Goal: Transaction & Acquisition: Purchase product/service

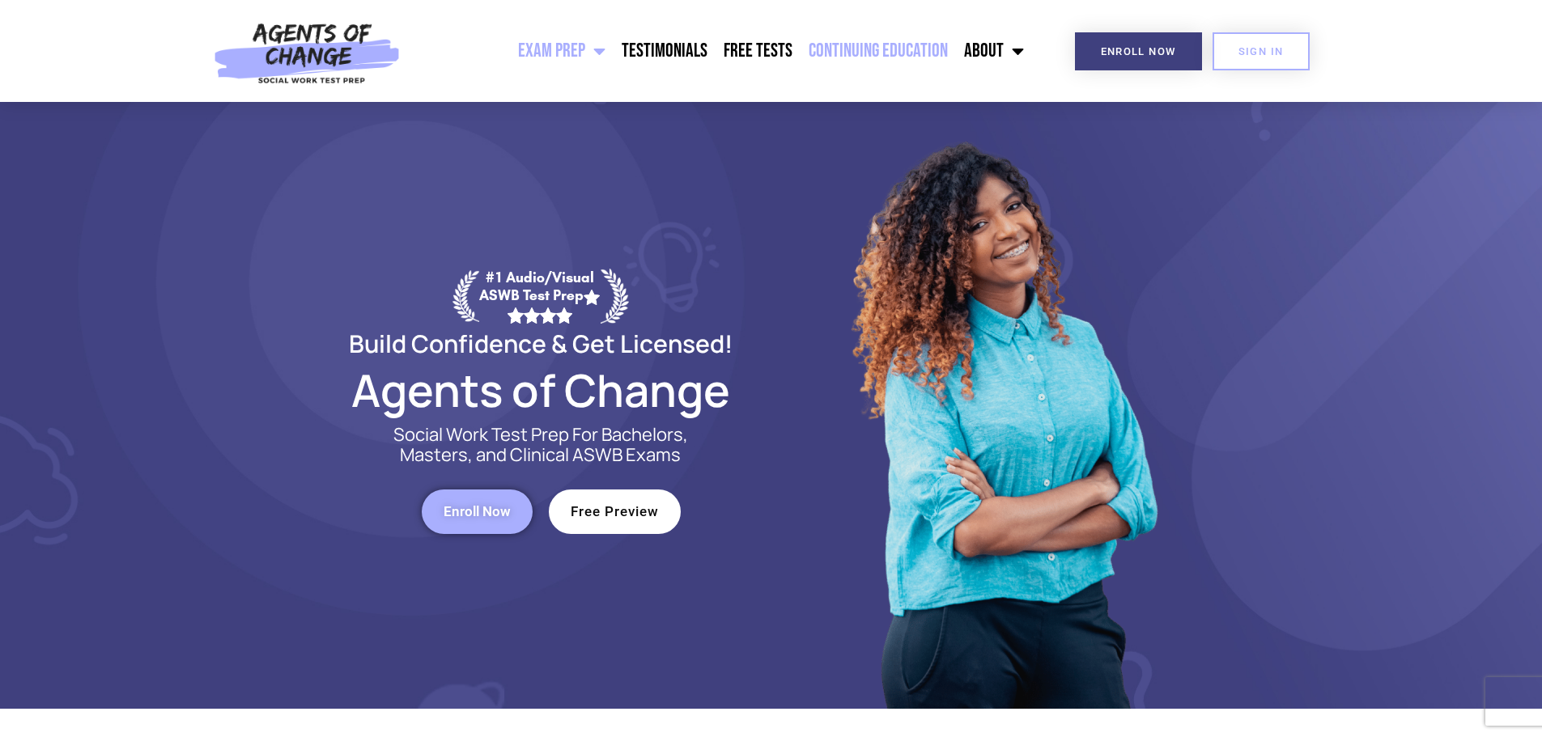
click at [853, 46] on link "Continuing Education" at bounding box center [878, 51] width 155 height 40
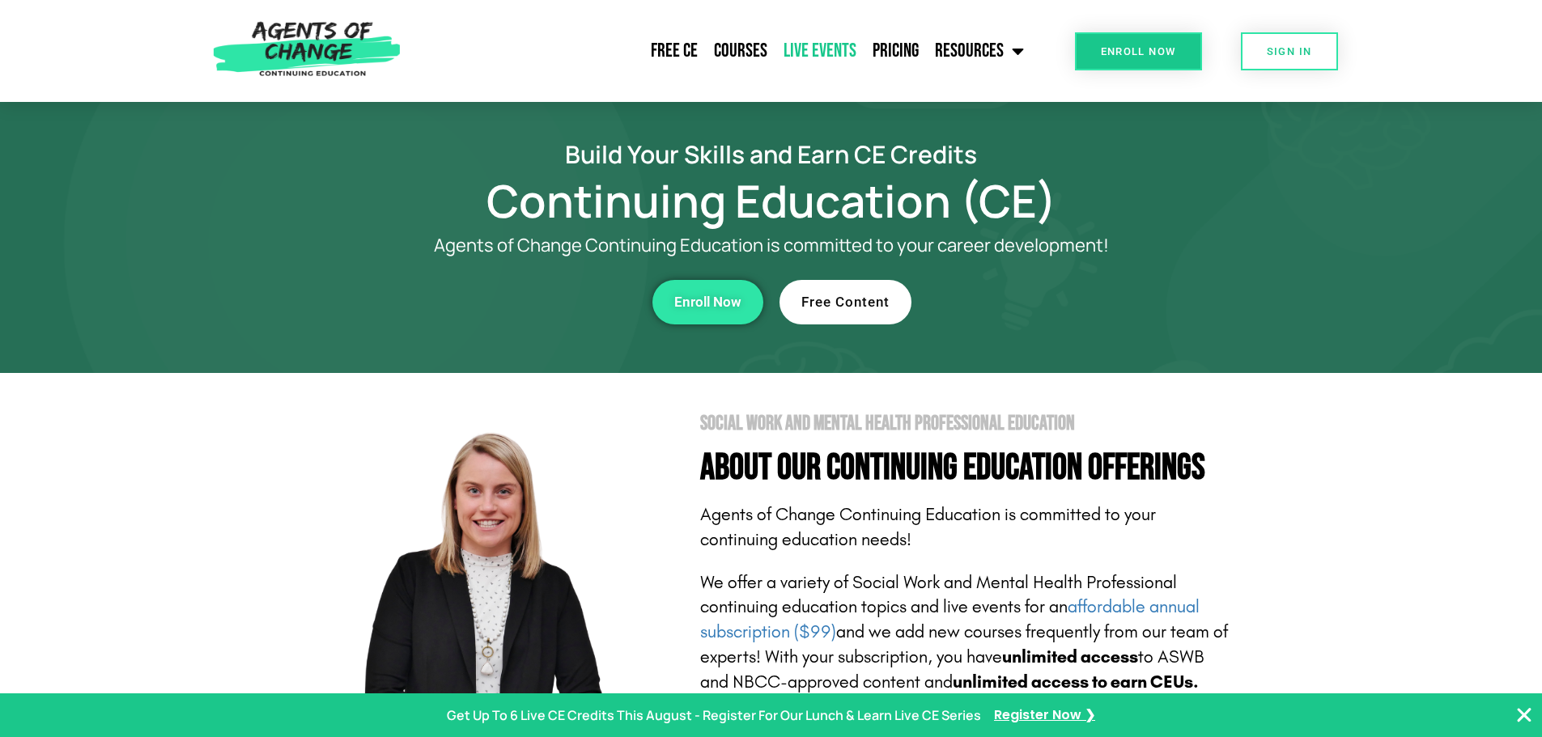
click at [817, 47] on link "Live Events" at bounding box center [819, 51] width 89 height 40
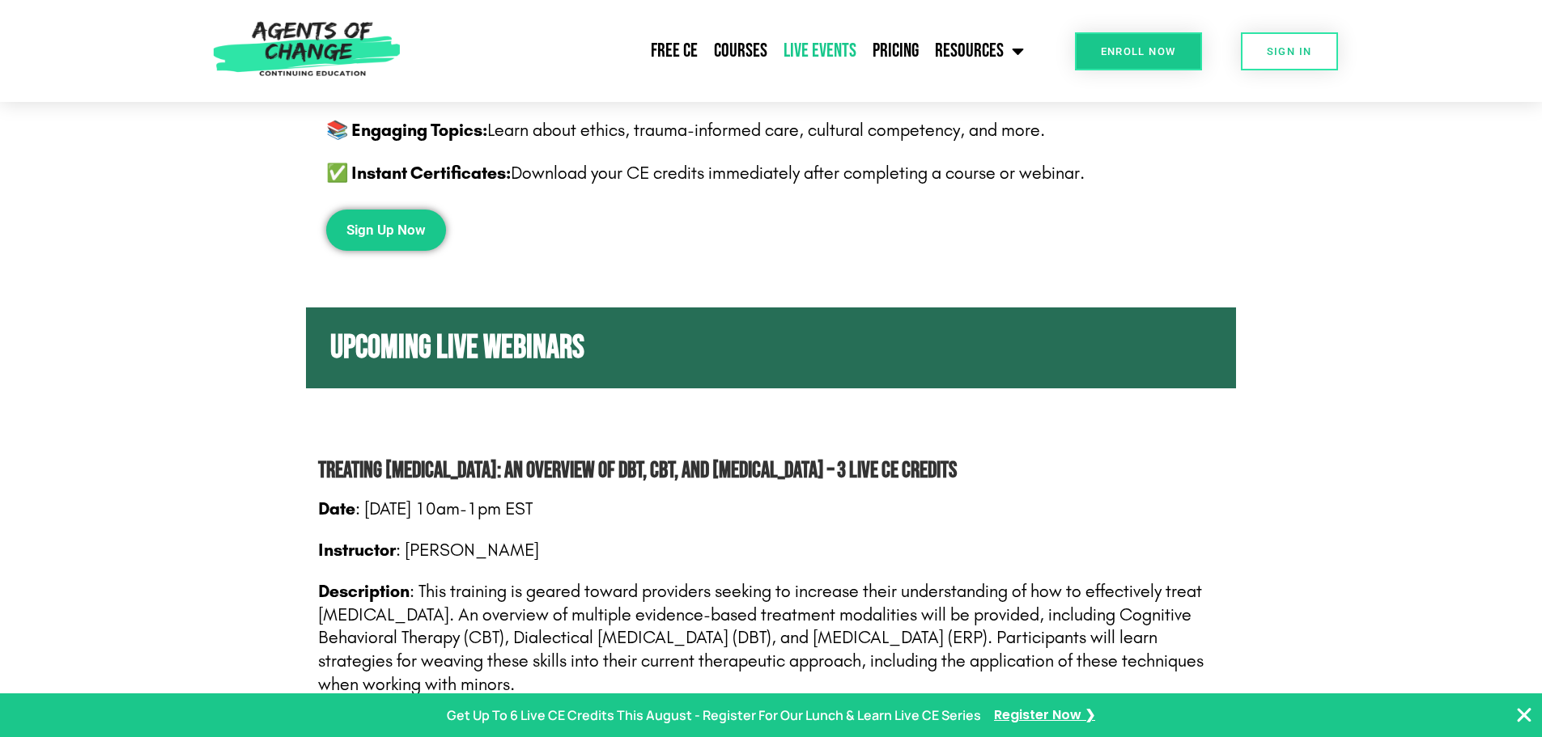
scroll to position [405, 0]
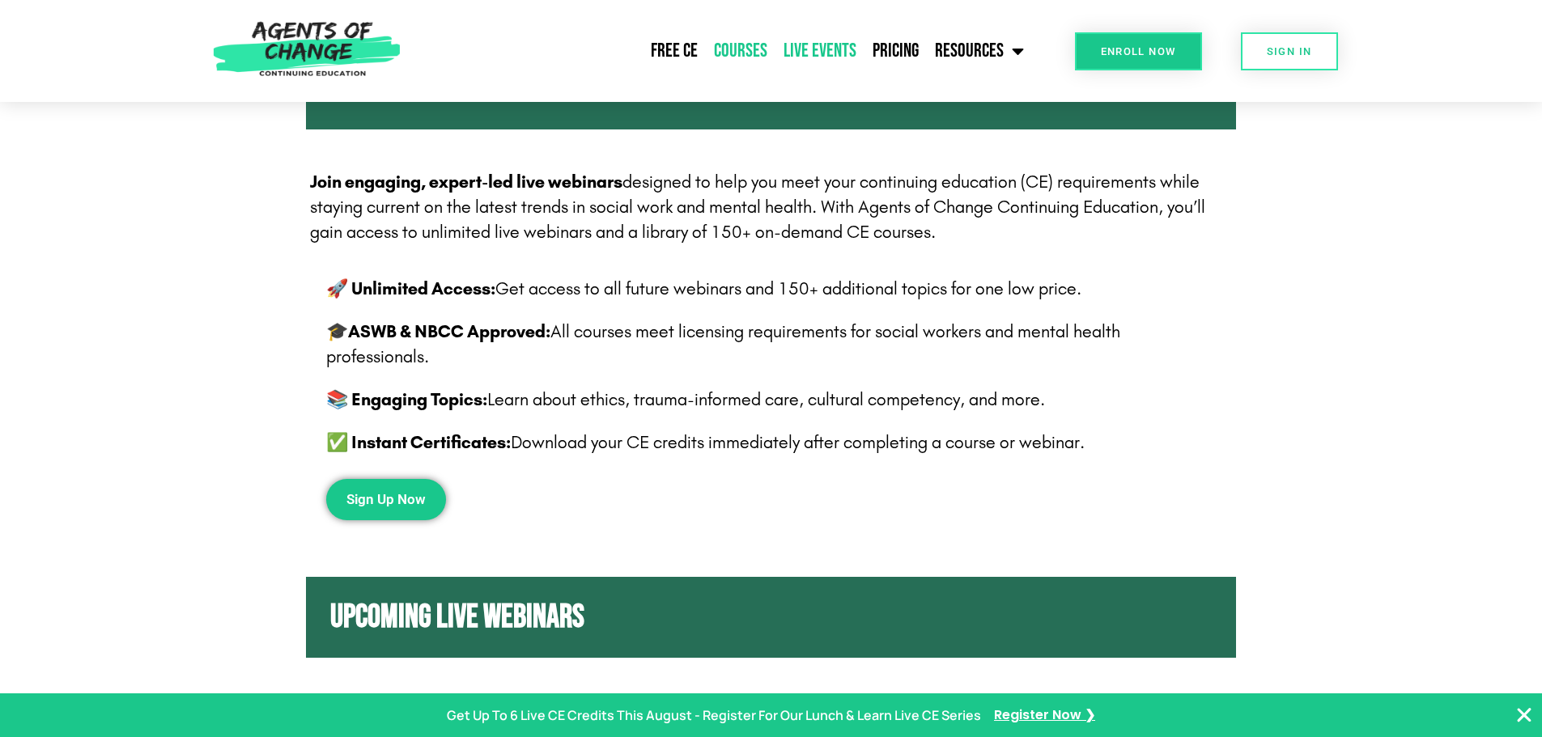
click at [754, 50] on link "Courses" at bounding box center [741, 51] width 70 height 40
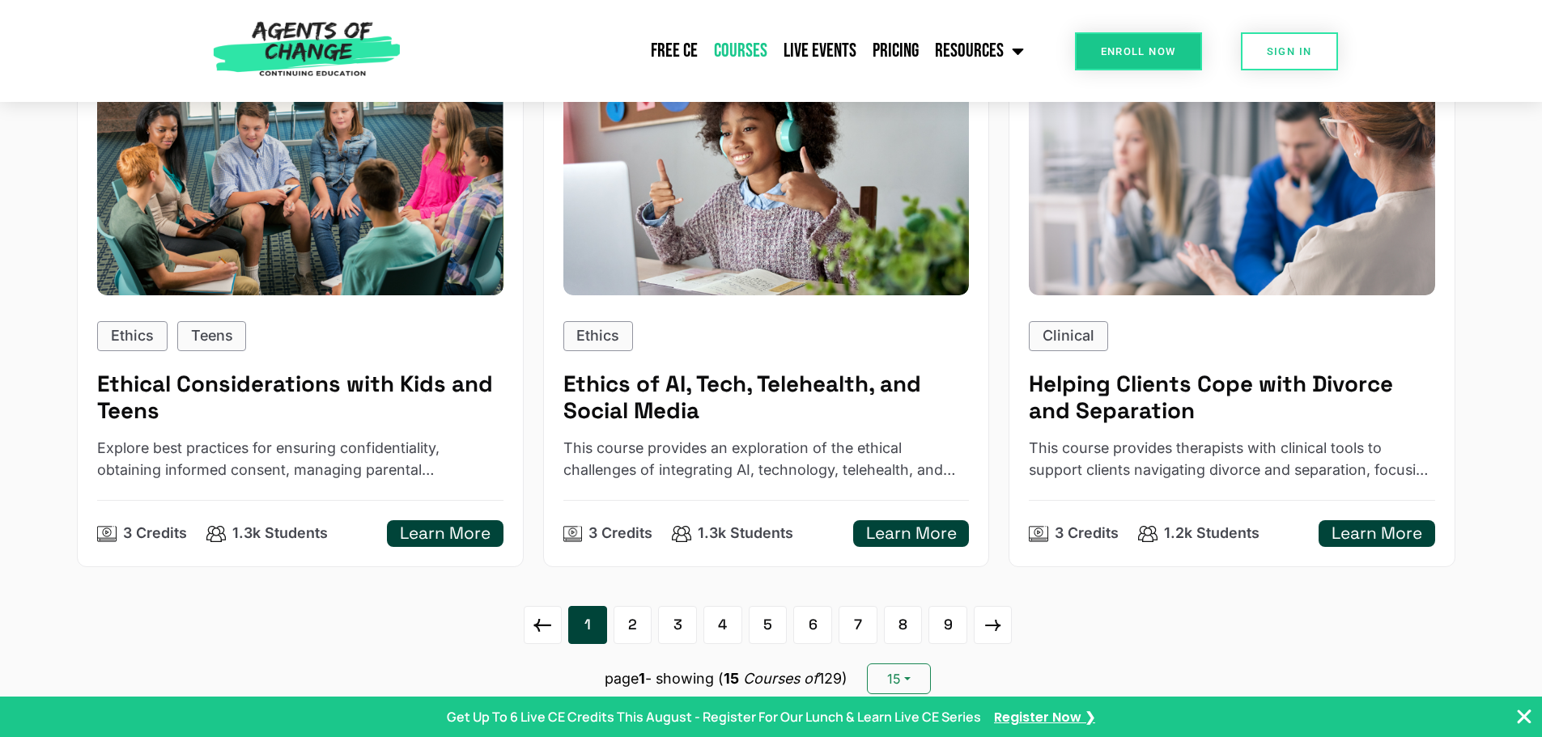
scroll to position [2407, 0]
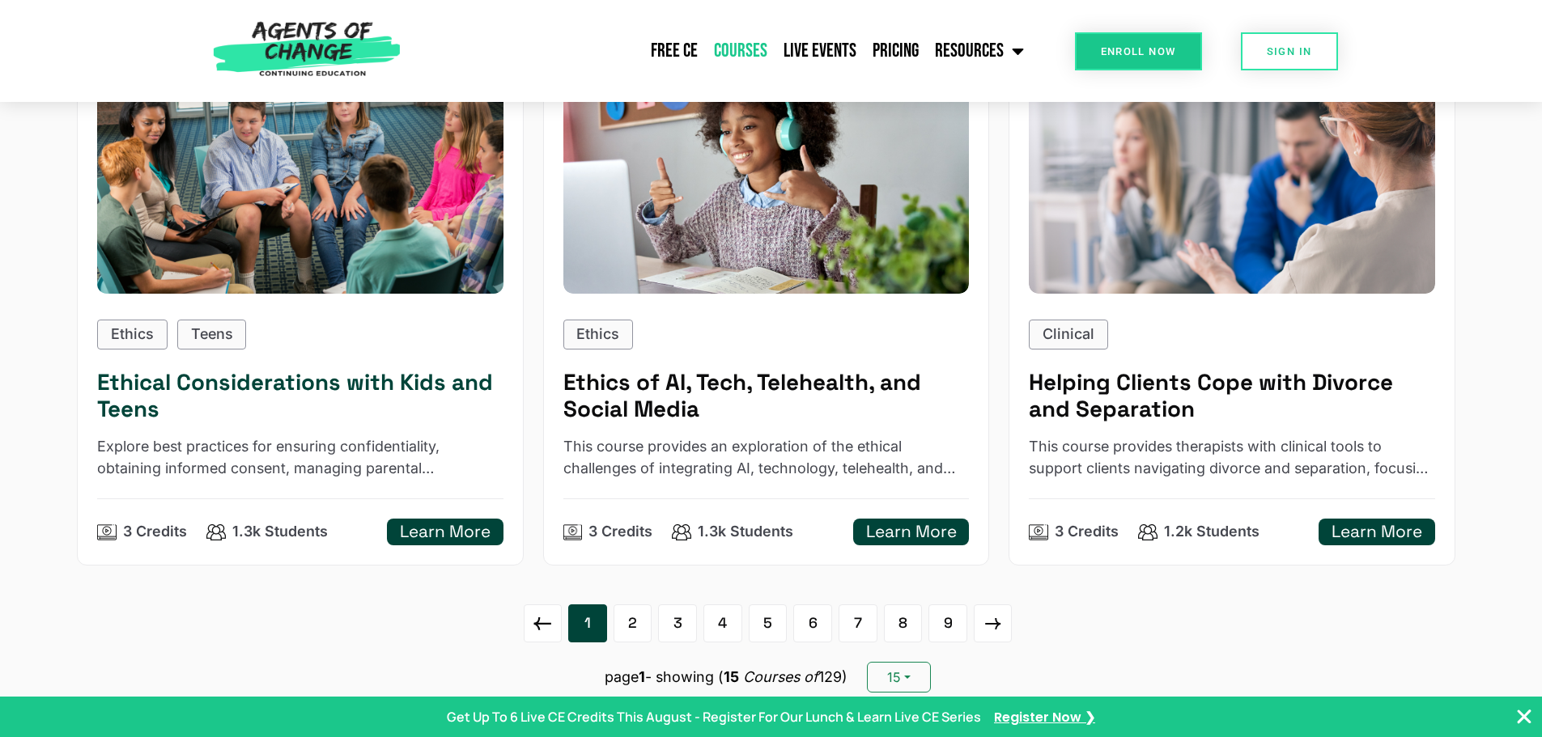
click at [205, 441] on p "Explore best practices for ensuring confidentiality, obtaining informed consent…" at bounding box center [300, 458] width 406 height 44
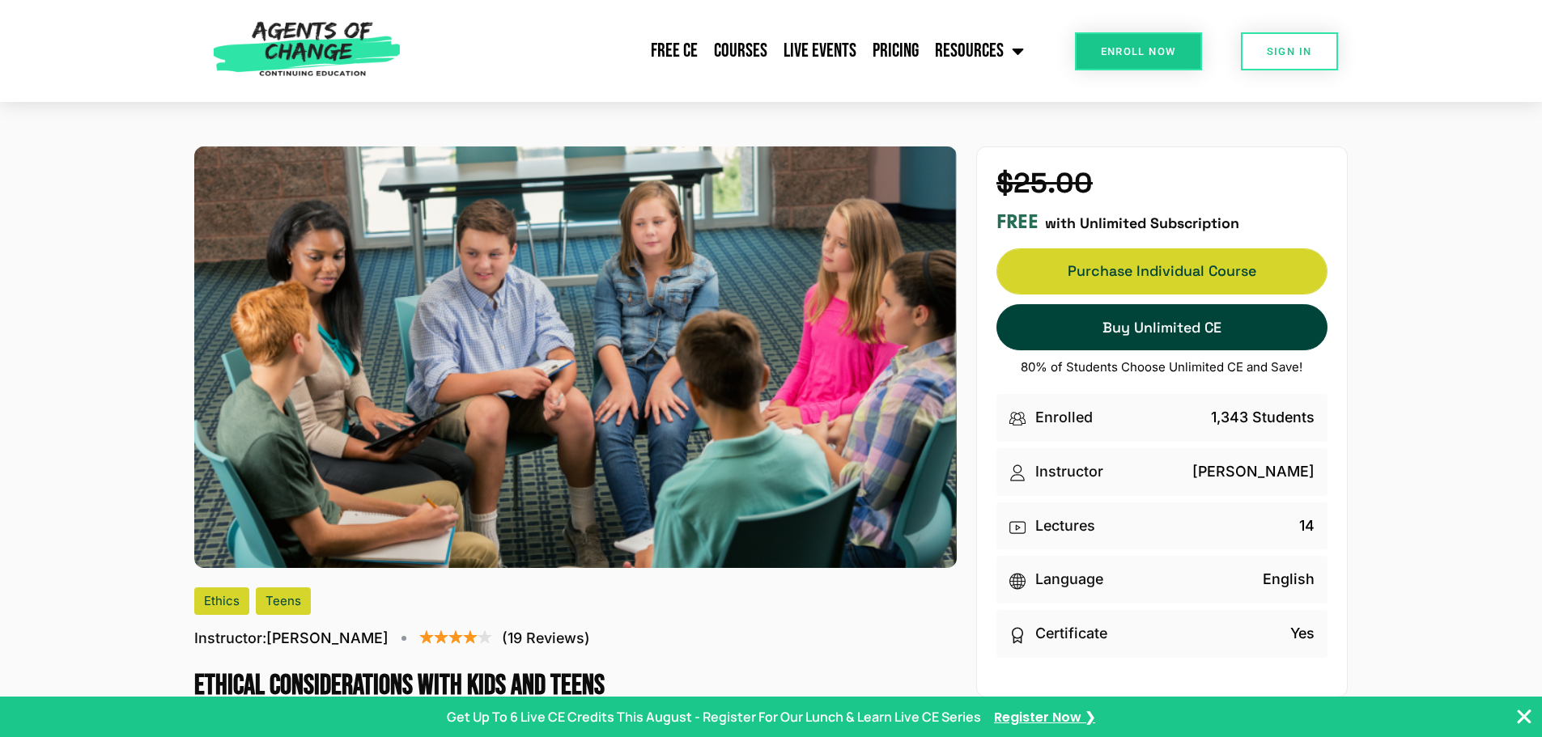
click at [1133, 271] on span "Purchase Individual Course" at bounding box center [1161, 271] width 329 height 11
